Goal: Find specific page/section: Find specific page/section

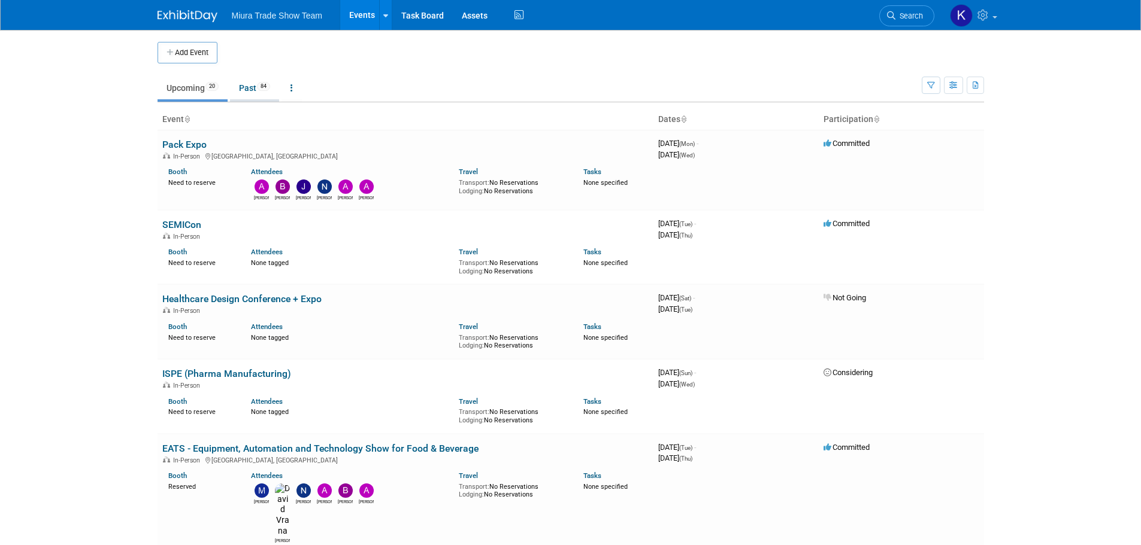
click at [254, 89] on link "Past 84" at bounding box center [254, 88] width 49 height 23
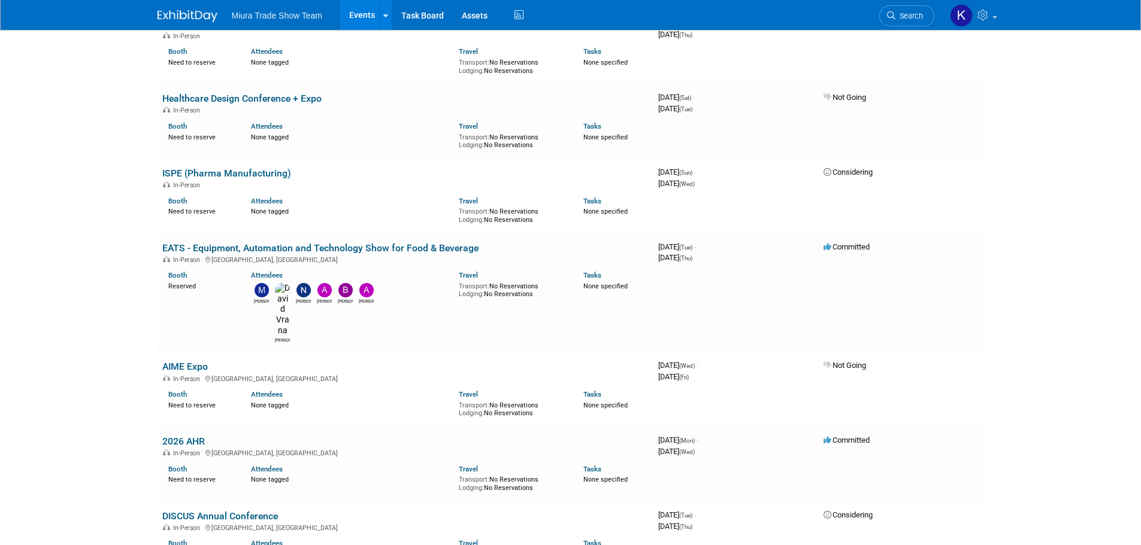
scroll to position [180, 0]
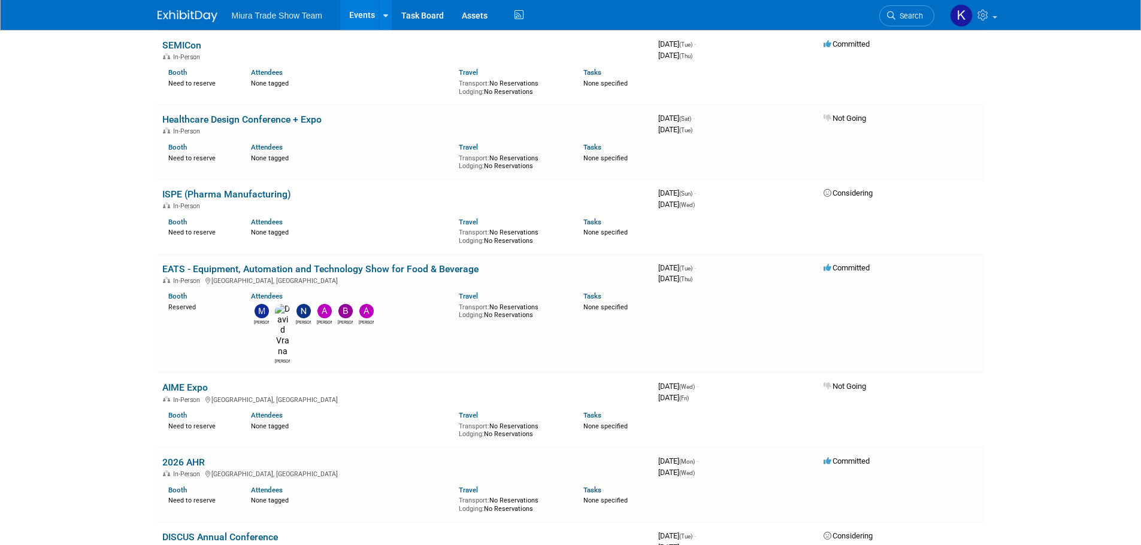
click at [78, 237] on body "Miura Trade Show Team Events Add Event Bulk Upload Events Shareable Event Board…" at bounding box center [570, 92] width 1141 height 545
click at [108, 344] on body "Miura Trade Show Team Events Add Event Bulk Upload Events Shareable Event Board…" at bounding box center [570, 92] width 1141 height 545
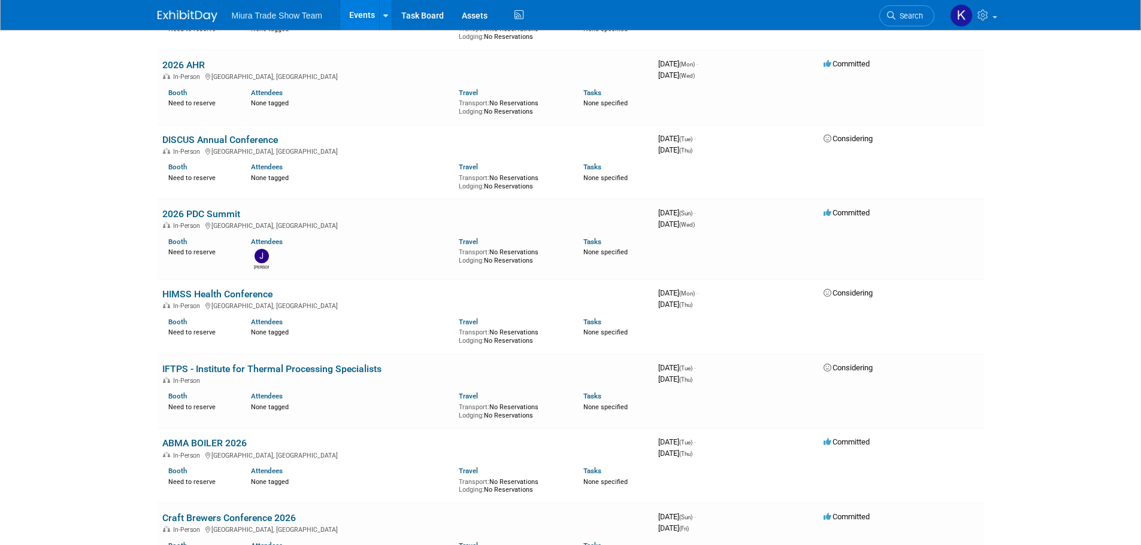
scroll to position [599, 0]
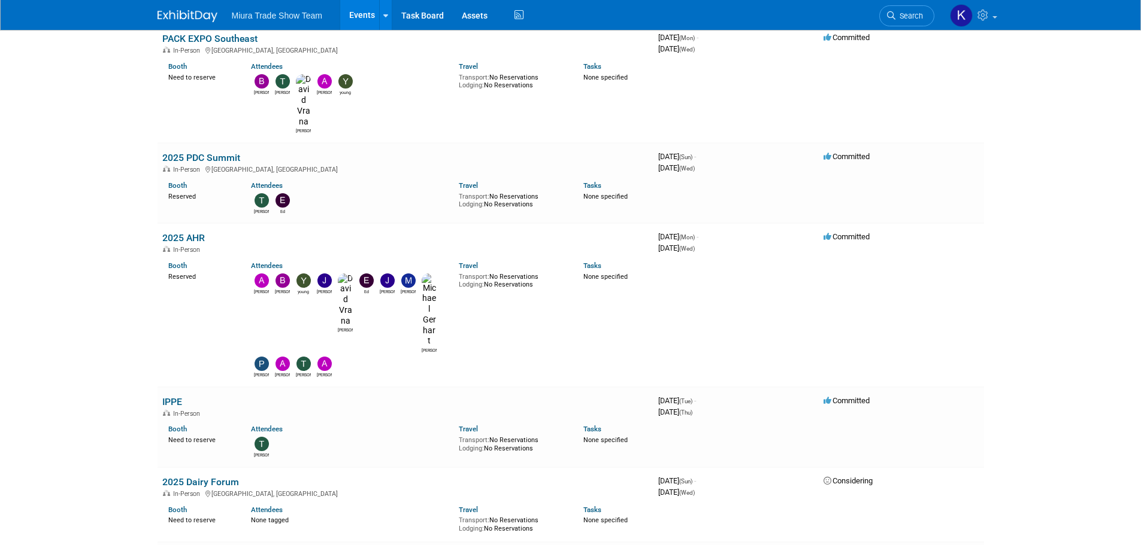
scroll to position [1437, 0]
